Goal: Navigation & Orientation: Find specific page/section

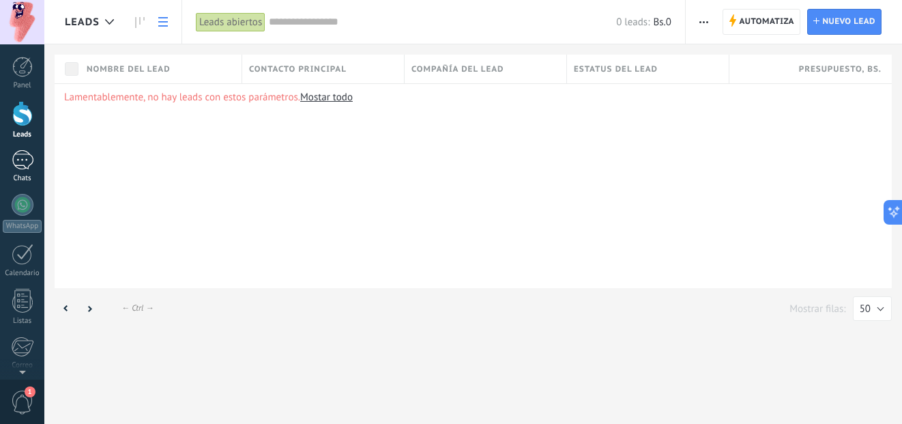
click at [17, 160] on div at bounding box center [23, 160] width 22 height 20
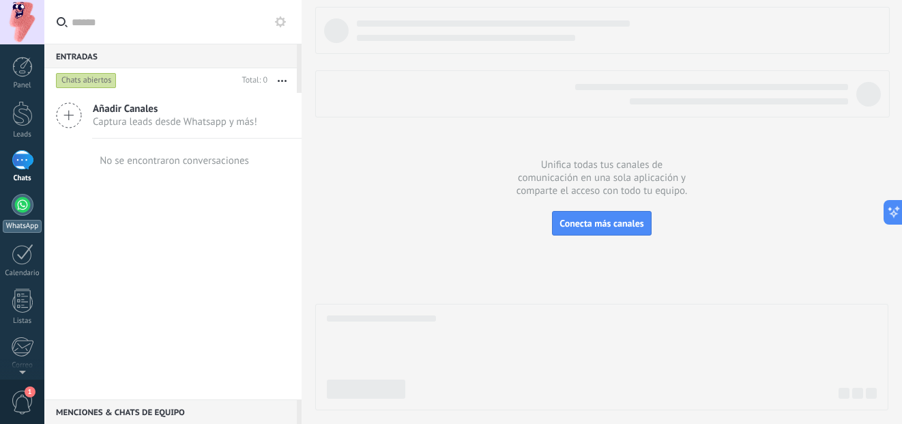
click at [25, 203] on div at bounding box center [23, 205] width 22 height 22
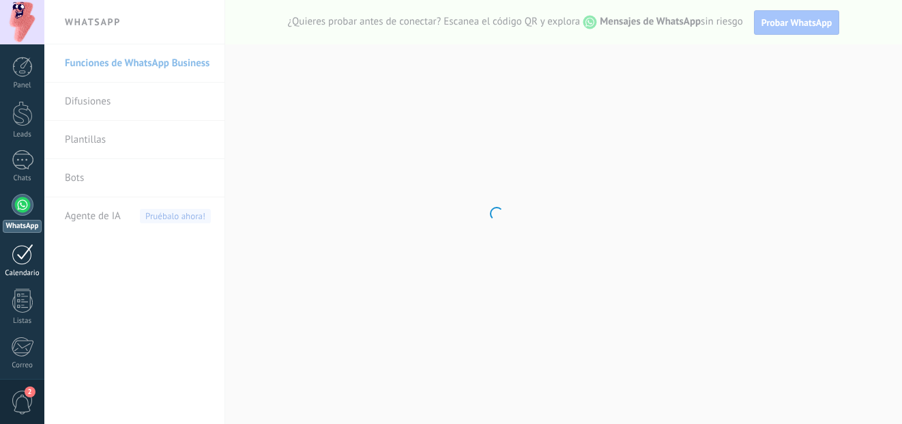
click at [27, 256] on div at bounding box center [23, 253] width 22 height 21
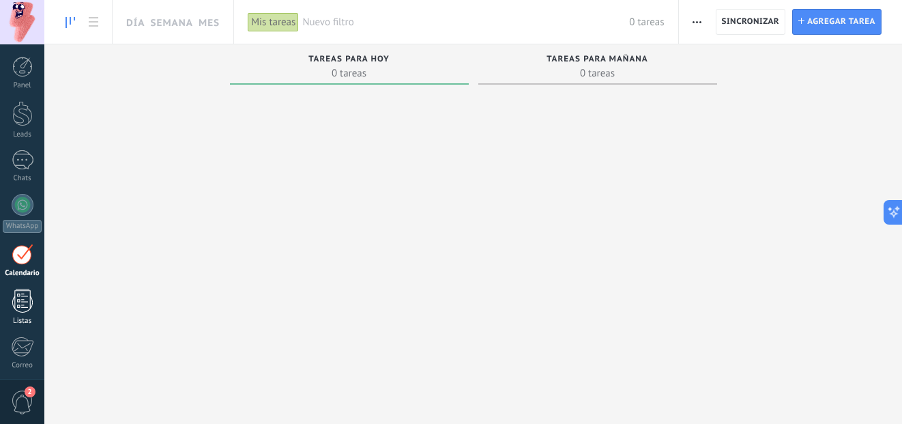
click at [18, 301] on div at bounding box center [22, 300] width 20 height 24
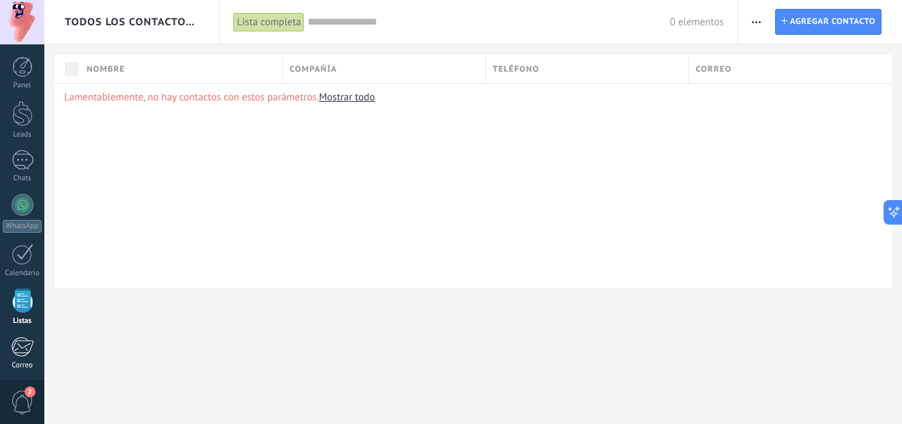
click at [20, 348] on div at bounding box center [22, 346] width 23 height 20
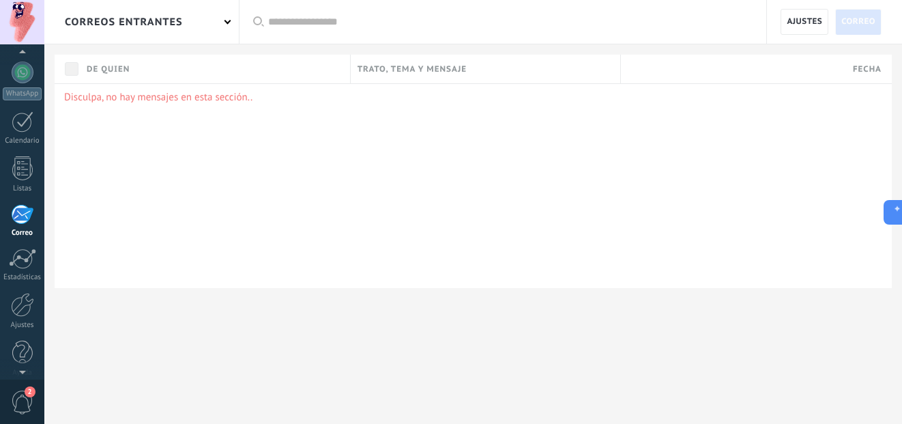
scroll to position [140, 0]
click at [18, 408] on span "2" at bounding box center [22, 402] width 23 height 24
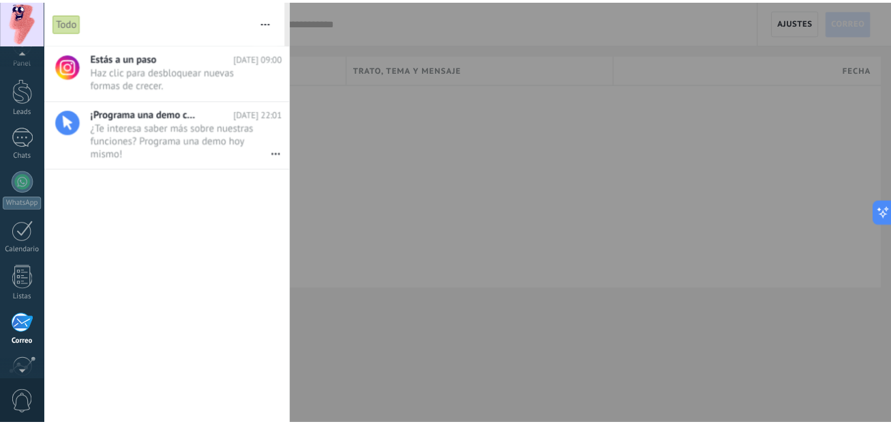
scroll to position [0, 0]
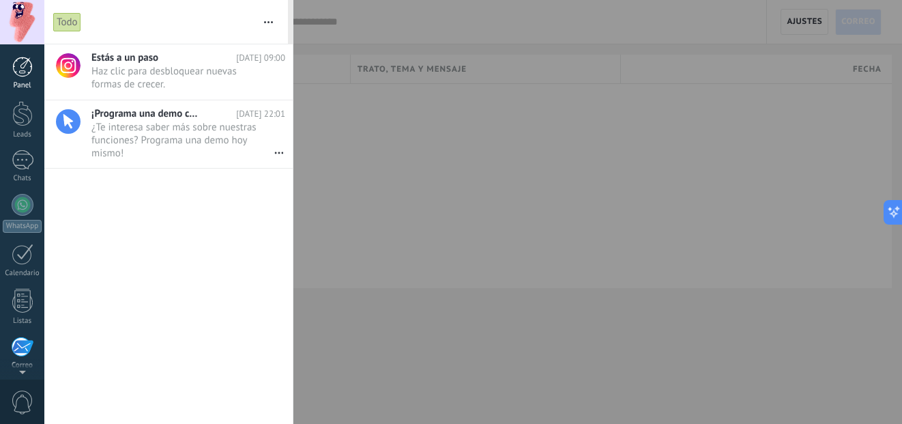
click at [21, 61] on div at bounding box center [22, 67] width 20 height 20
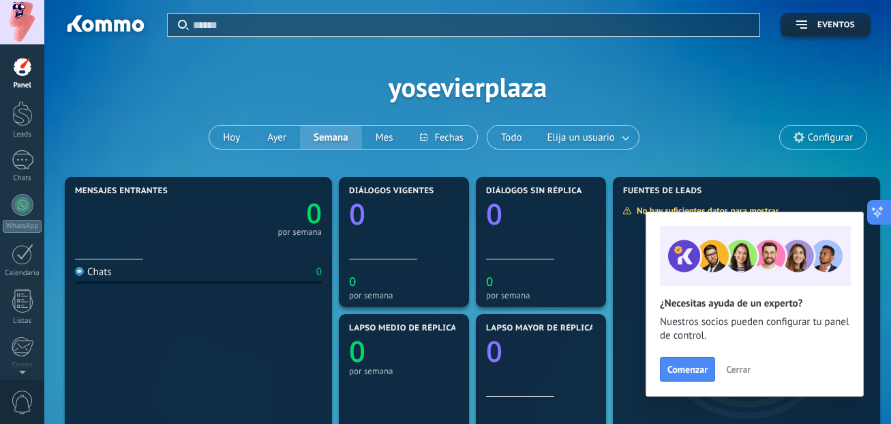
click at [878, 213] on icon at bounding box center [878, 212] width 14 height 14
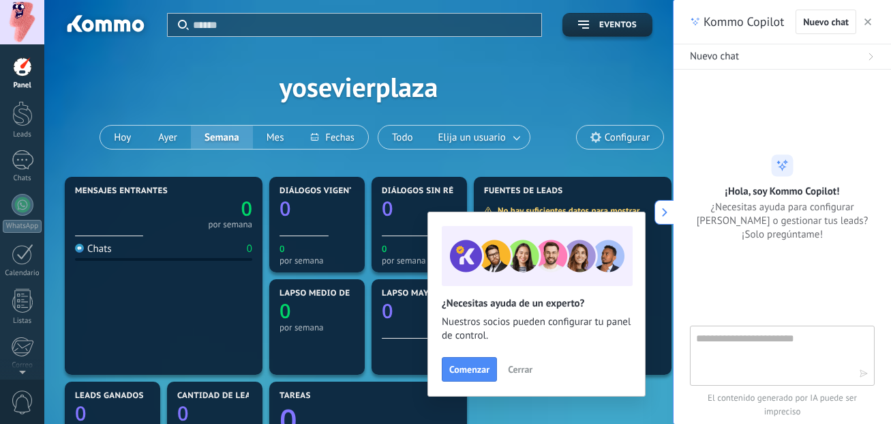
click at [522, 371] on span "Cerrar" at bounding box center [520, 369] width 25 height 10
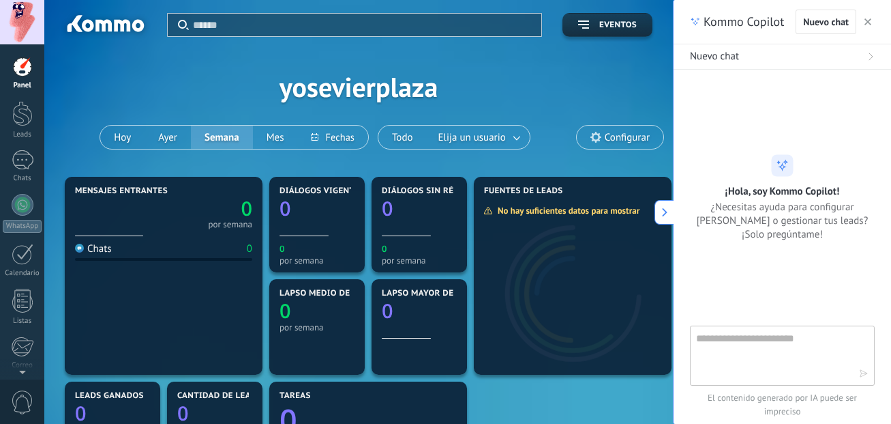
click at [867, 23] on icon "button" at bounding box center [868, 21] width 7 height 7
